Goal: Check status: Check status

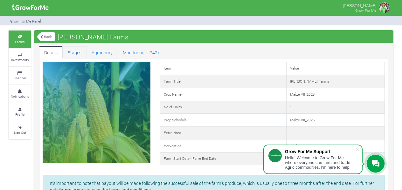
click at [66, 47] on link "Stages" at bounding box center [75, 52] width 24 height 13
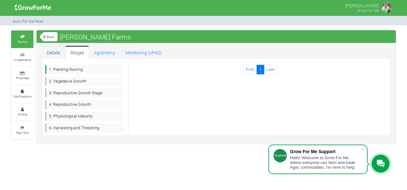
click at [54, 55] on link "Details" at bounding box center [54, 52] width 24 height 13
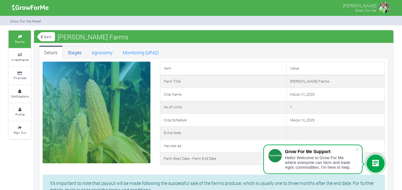
click at [70, 51] on link "Stages" at bounding box center [75, 52] width 24 height 13
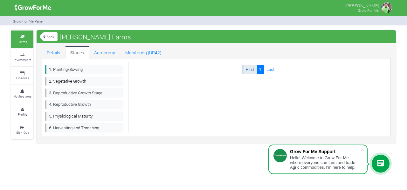
click at [249, 73] on link "First" at bounding box center [250, 69] width 14 height 9
click at [71, 81] on link "2. Vegetative Growth" at bounding box center [84, 81] width 78 height 9
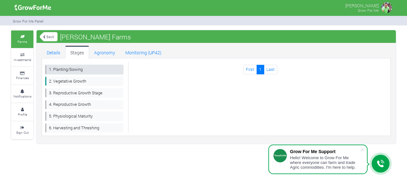
click at [72, 70] on link "1. Planting/Sowing" at bounding box center [84, 69] width 78 height 9
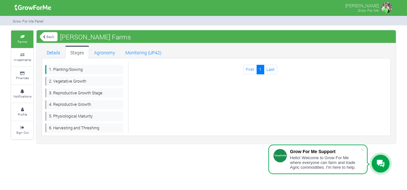
click at [45, 34] on link "Back" at bounding box center [49, 36] width 18 height 10
click at [44, 37] on icon at bounding box center [44, 36] width 3 height 3
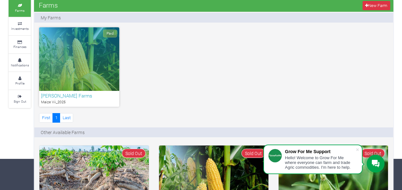
scroll to position [30, 0]
